Goal: Navigation & Orientation: Find specific page/section

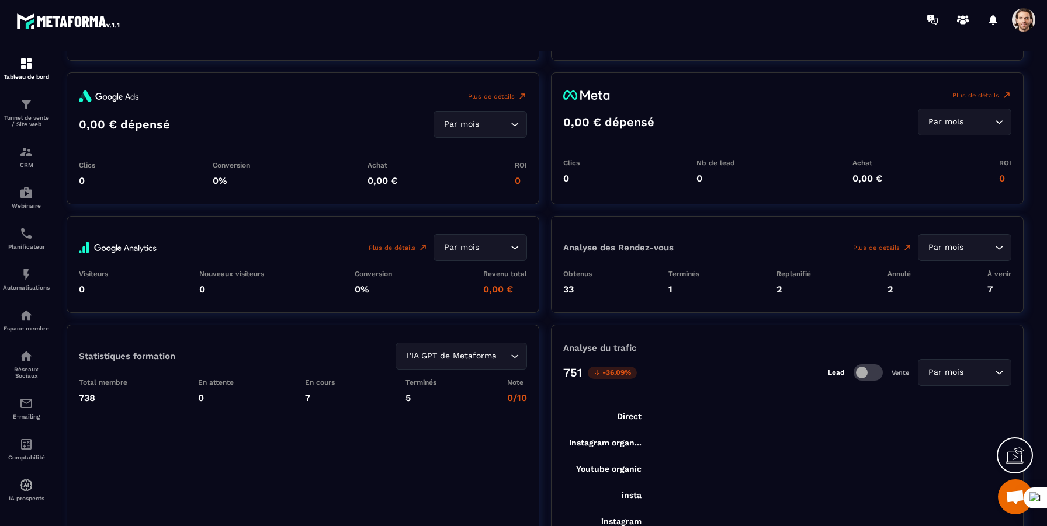
scroll to position [1756, 0]
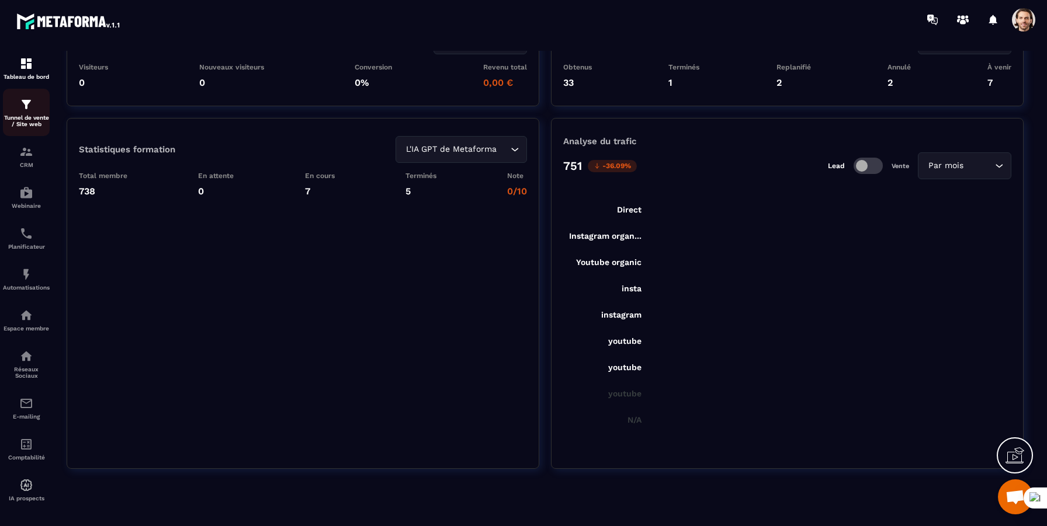
click at [27, 112] on img at bounding box center [26, 105] width 14 height 14
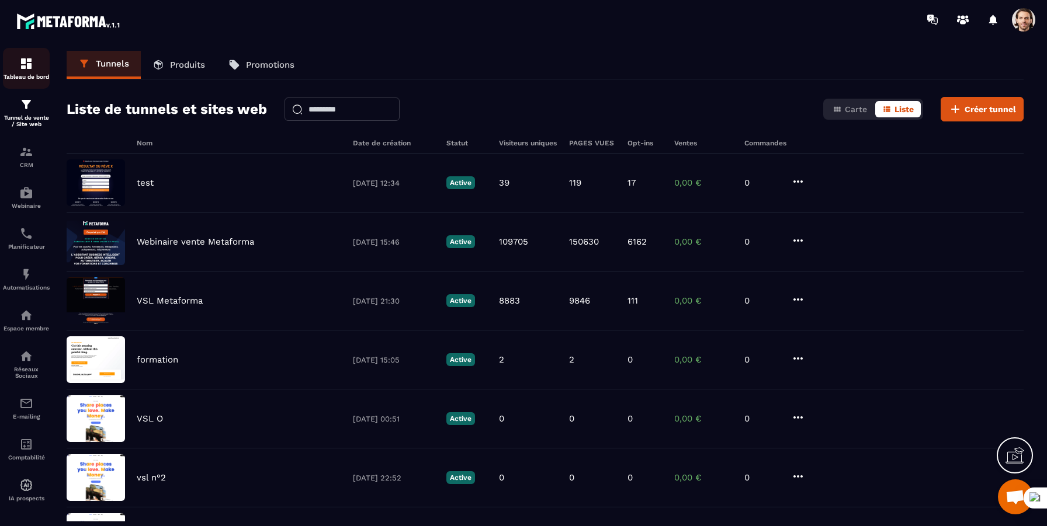
click at [29, 61] on img at bounding box center [26, 64] width 14 height 14
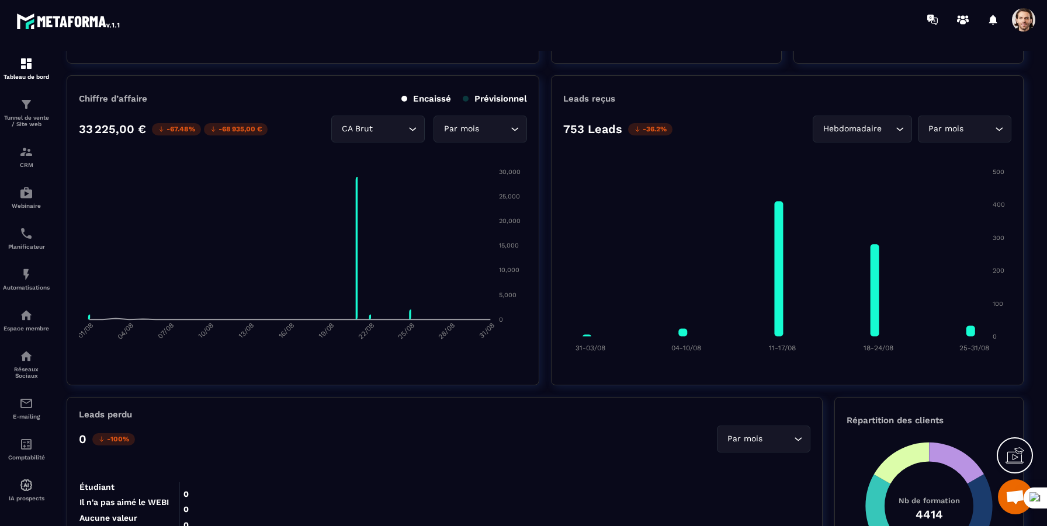
scroll to position [428, 0]
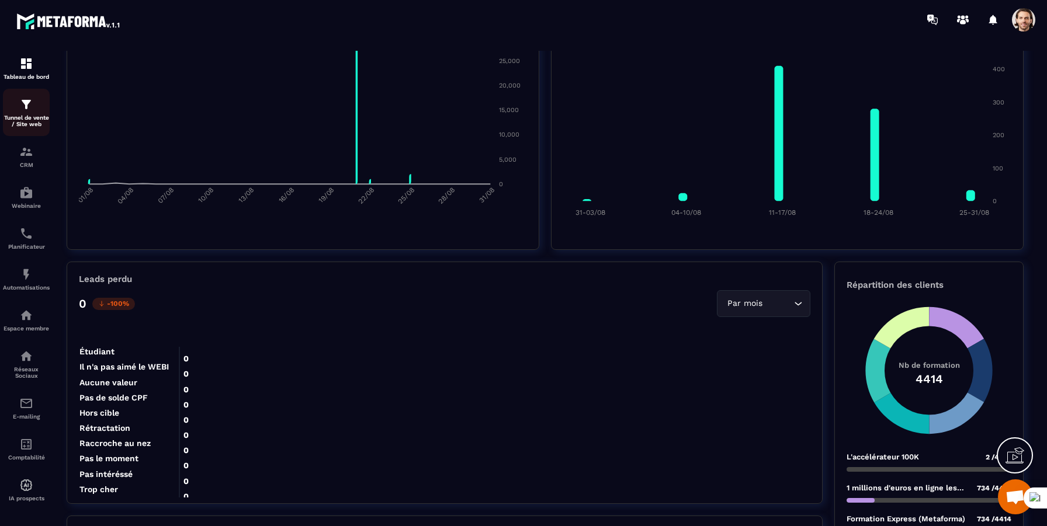
click at [27, 113] on div "Tunnel de vente / Site web" at bounding box center [26, 113] width 47 height 30
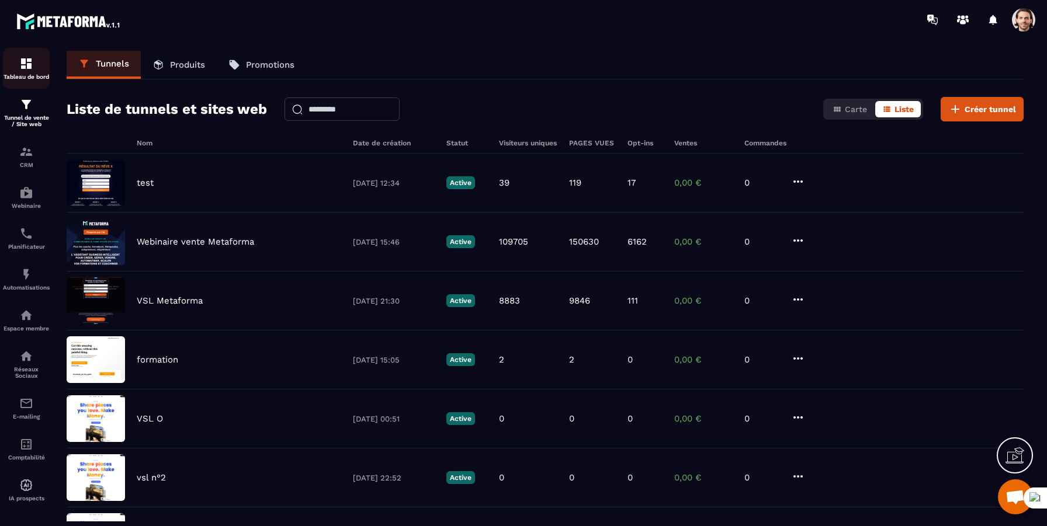
click at [20, 63] on img at bounding box center [26, 64] width 14 height 14
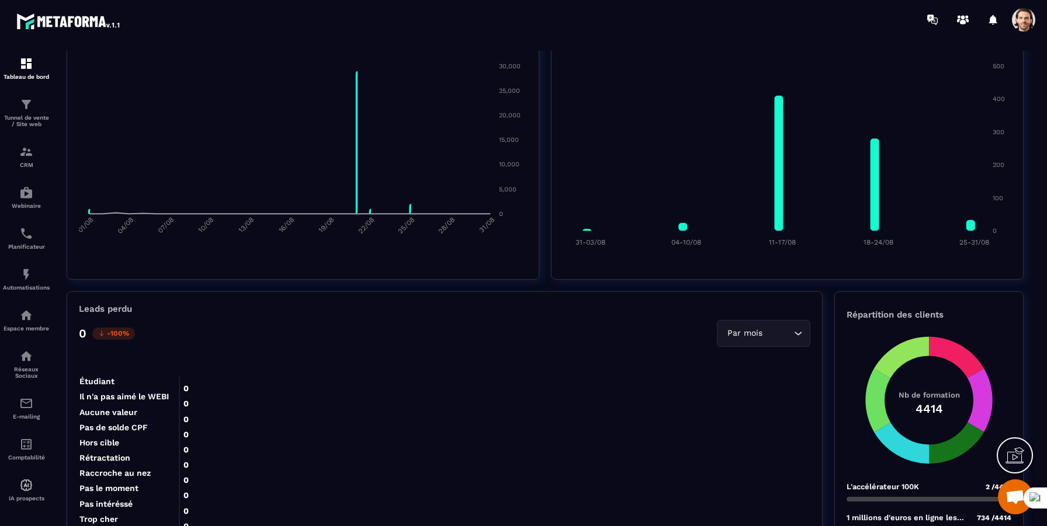
scroll to position [390, 0]
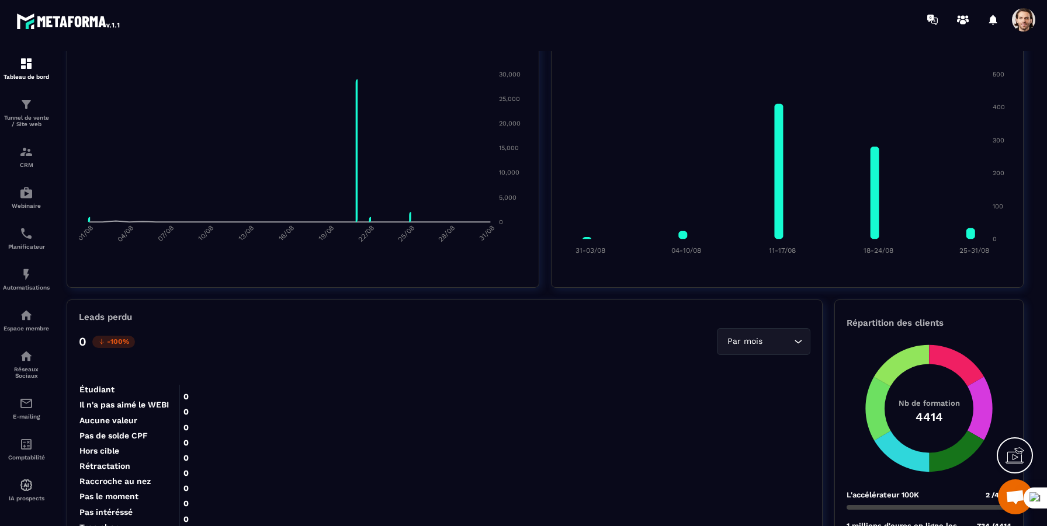
click at [1026, 22] on span at bounding box center [1023, 19] width 23 height 23
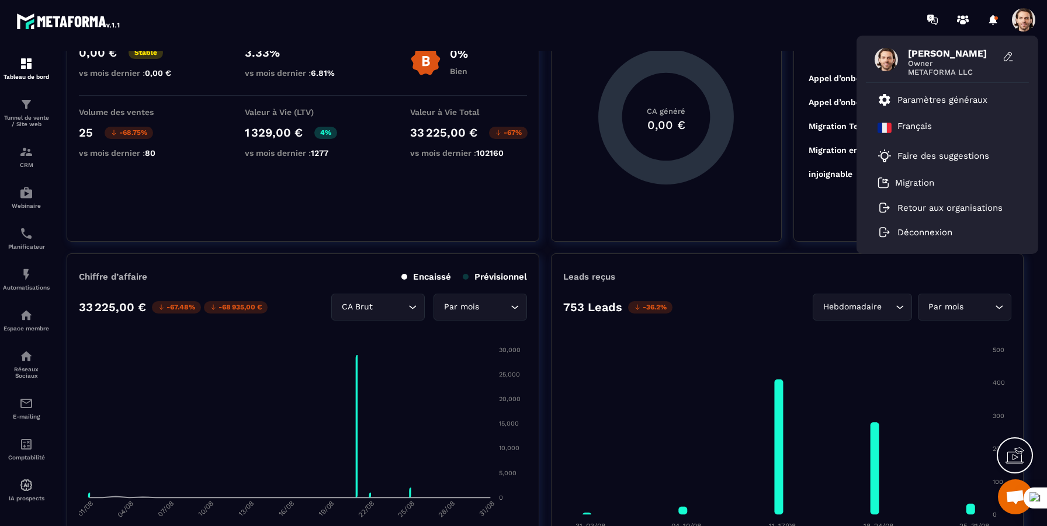
scroll to position [0, 0]
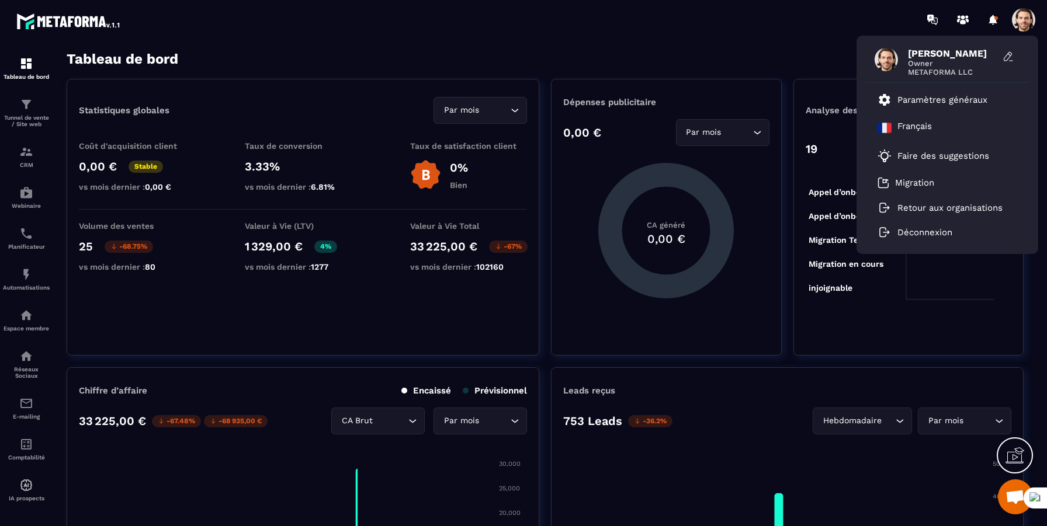
click at [741, 62] on div "Tableau de bord Afficher le tableau : Général" at bounding box center [545, 59] width 957 height 16
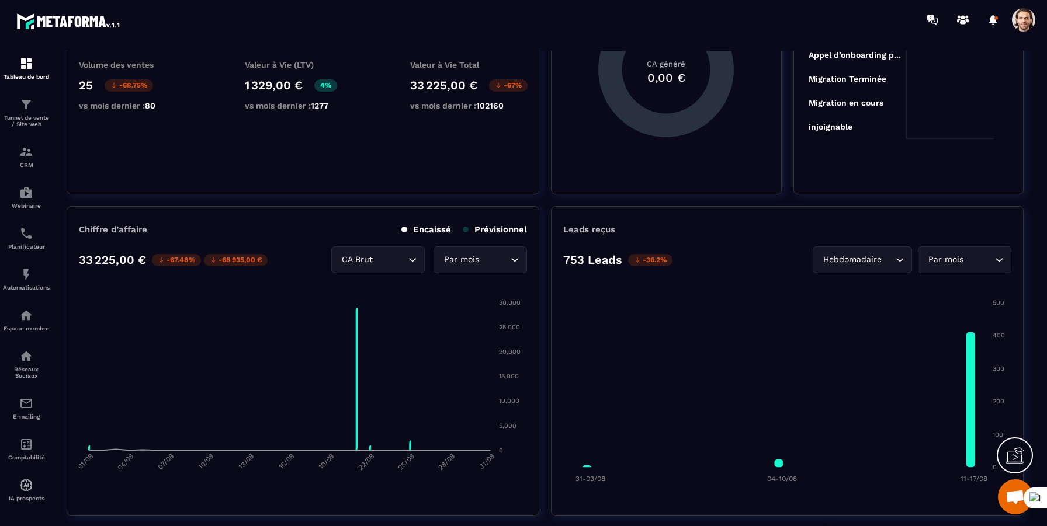
scroll to position [182, 0]
